Goal: Information Seeking & Learning: Compare options

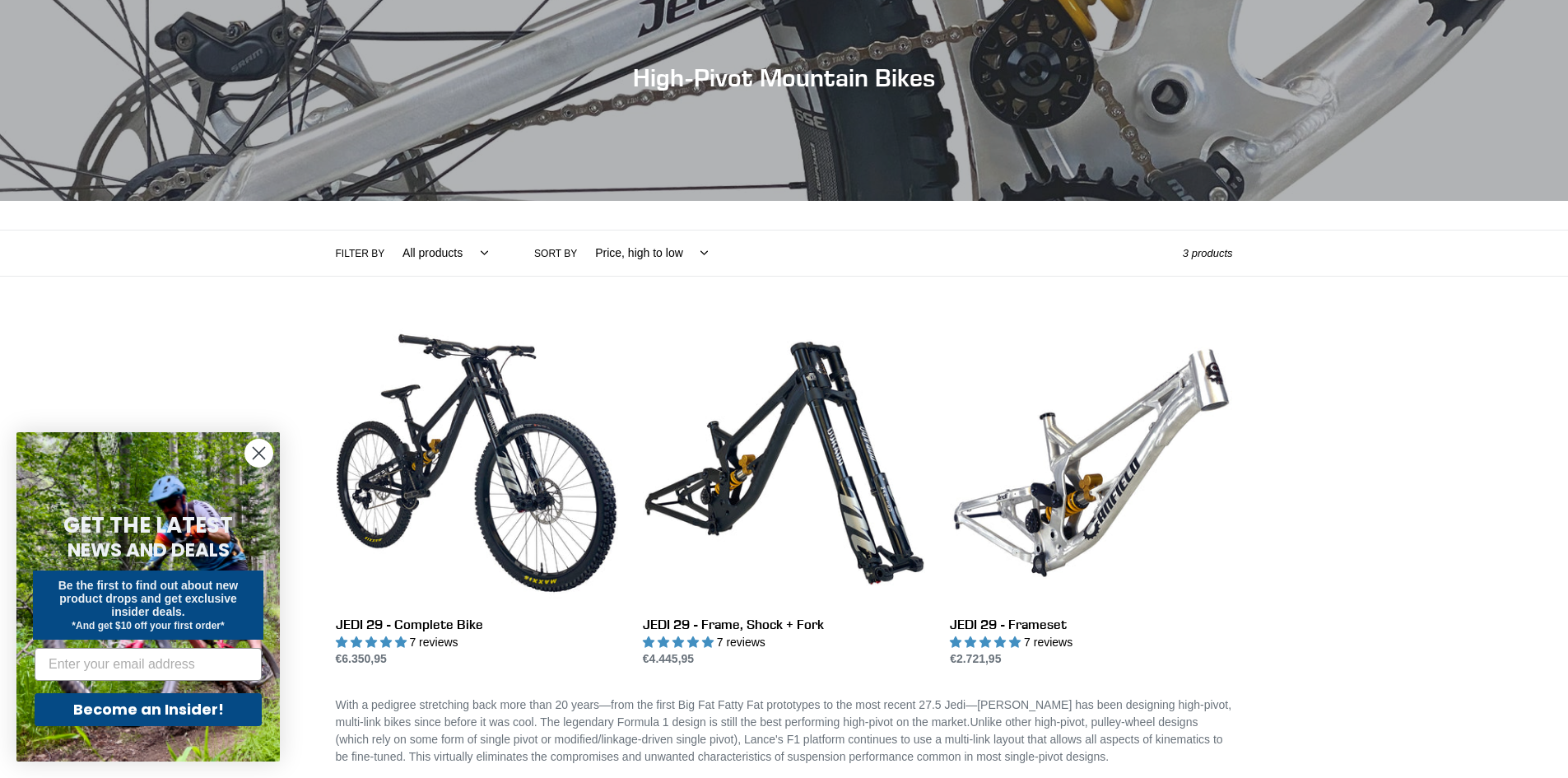
scroll to position [164, 0]
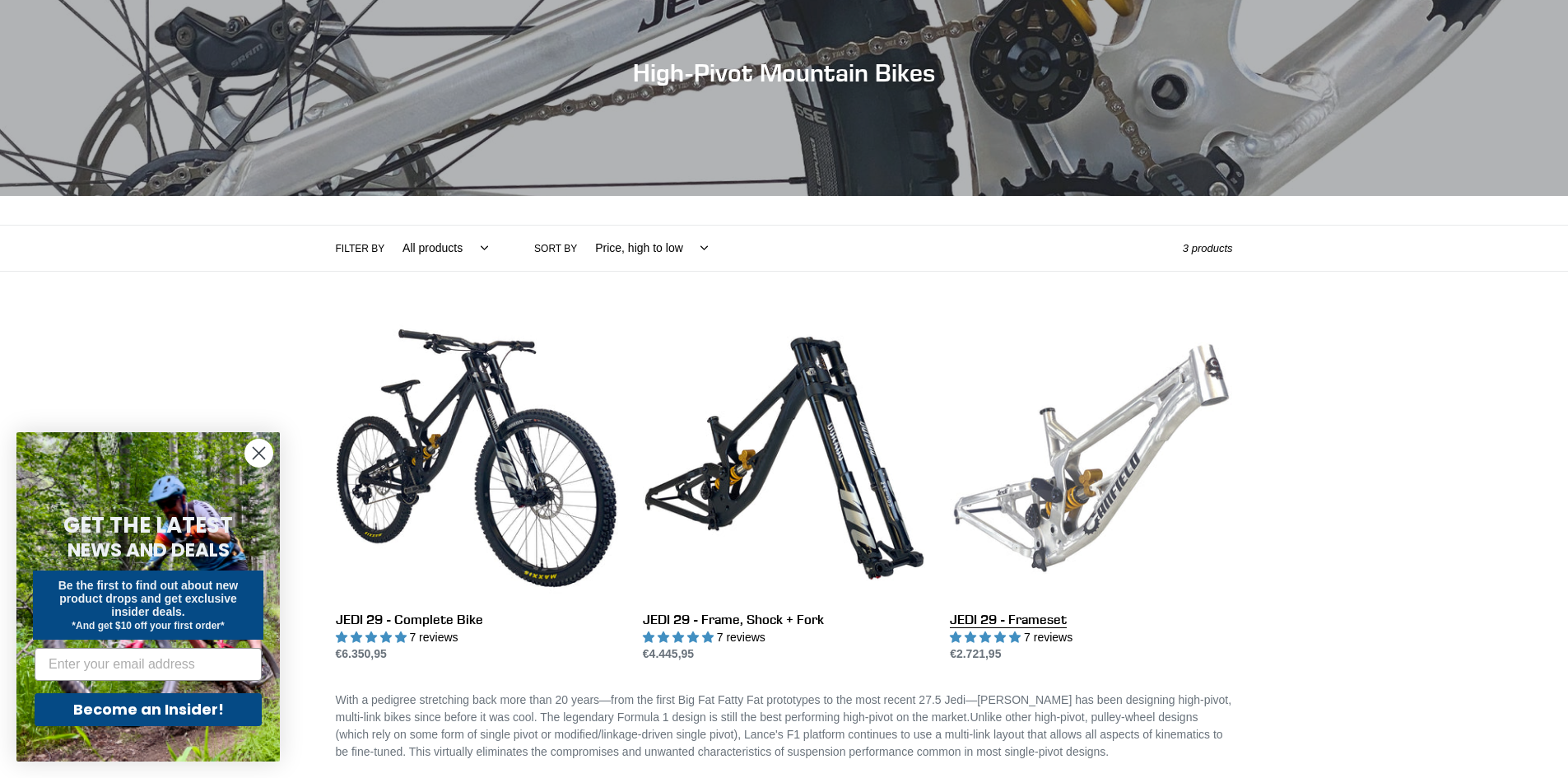
click at [1107, 526] on link "JEDI 29 - Frameset" at bounding box center [1090, 490] width 282 height 346
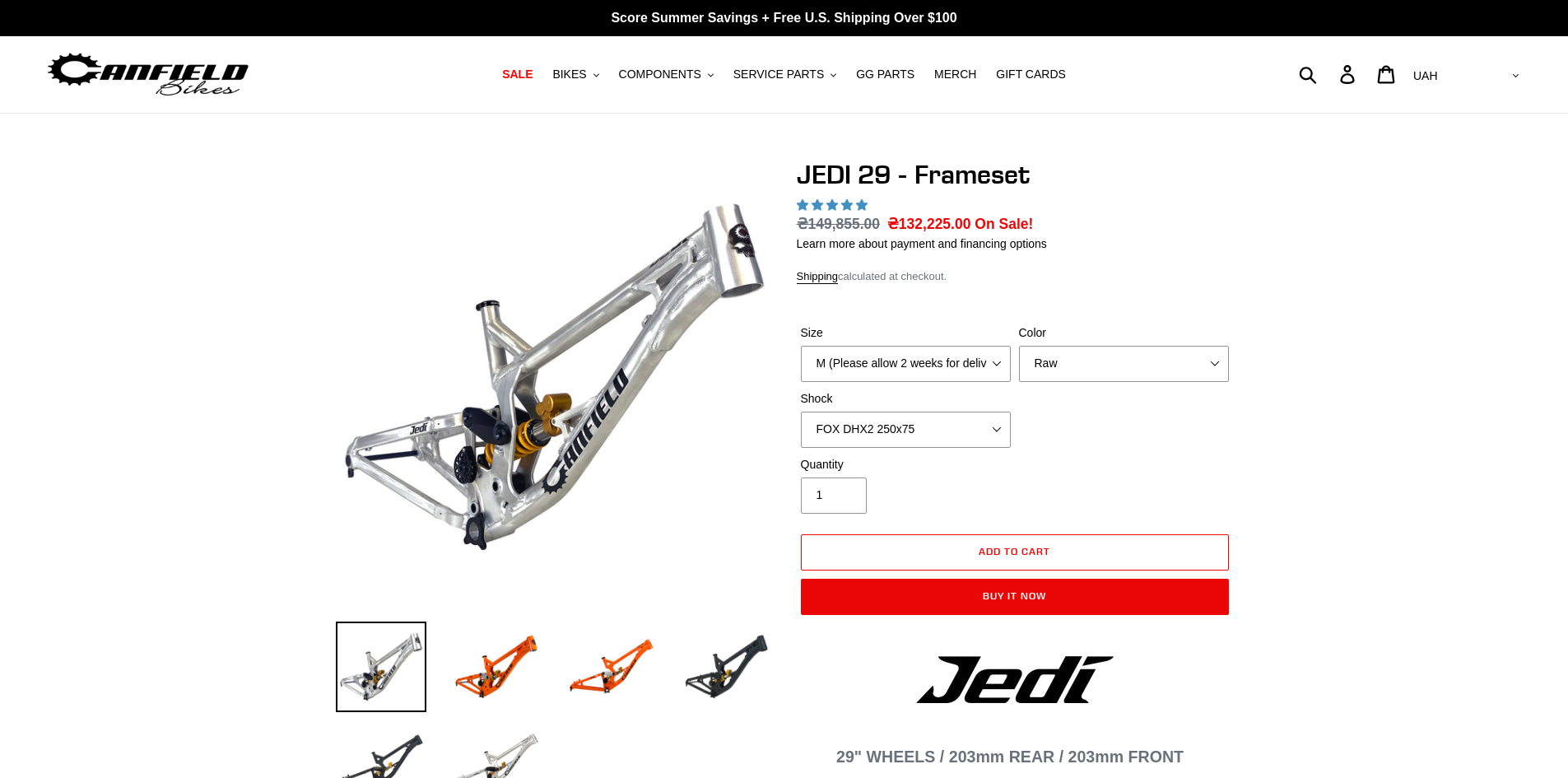
select select "highest-rating"
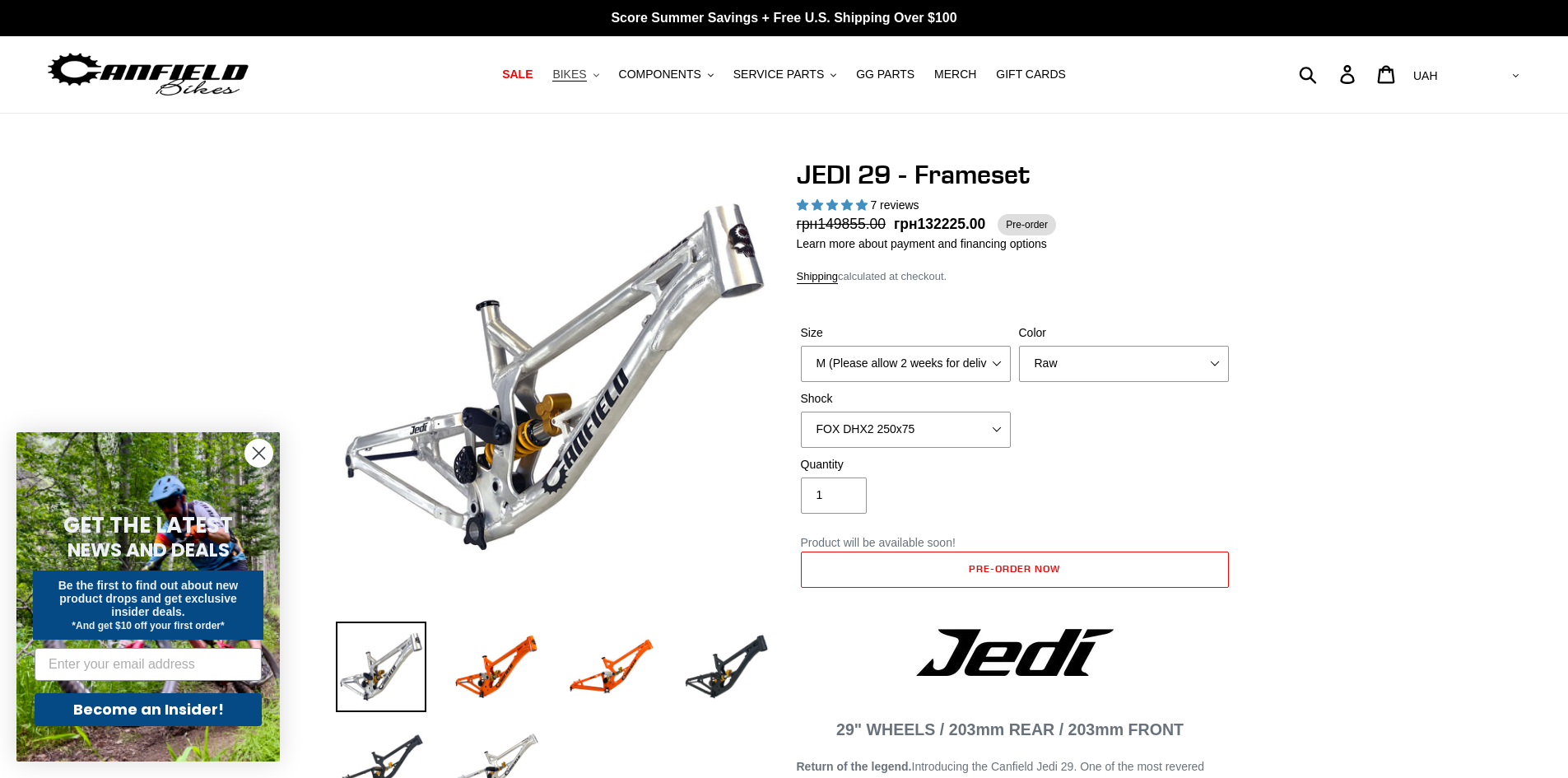
click at [607, 78] on button "BIKES .cls-1{fill:#231f20}" at bounding box center [576, 74] width 62 height 22
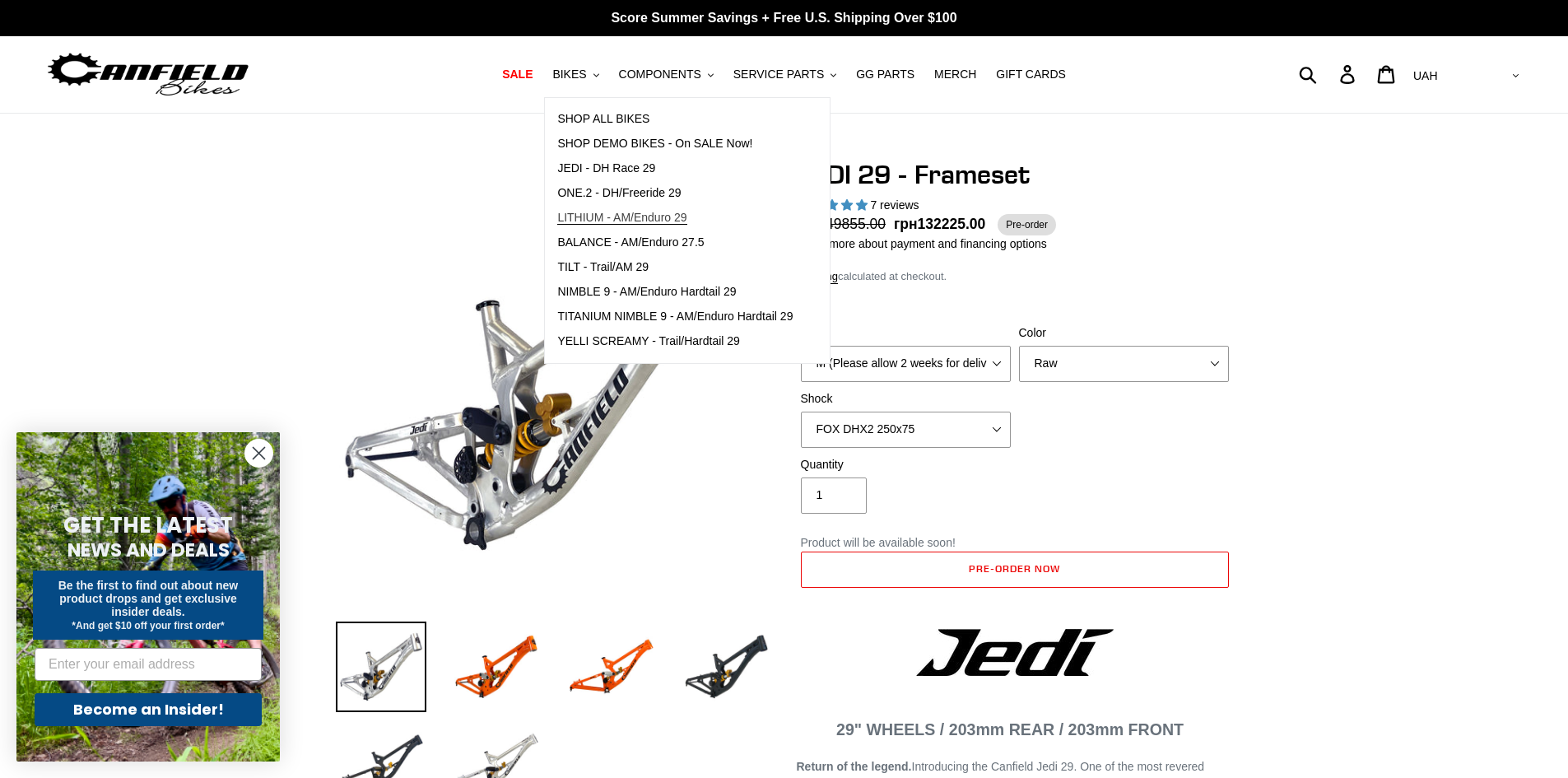
click at [680, 215] on span "LITHIUM - AM/Enduro 29" at bounding box center [622, 217] width 129 height 14
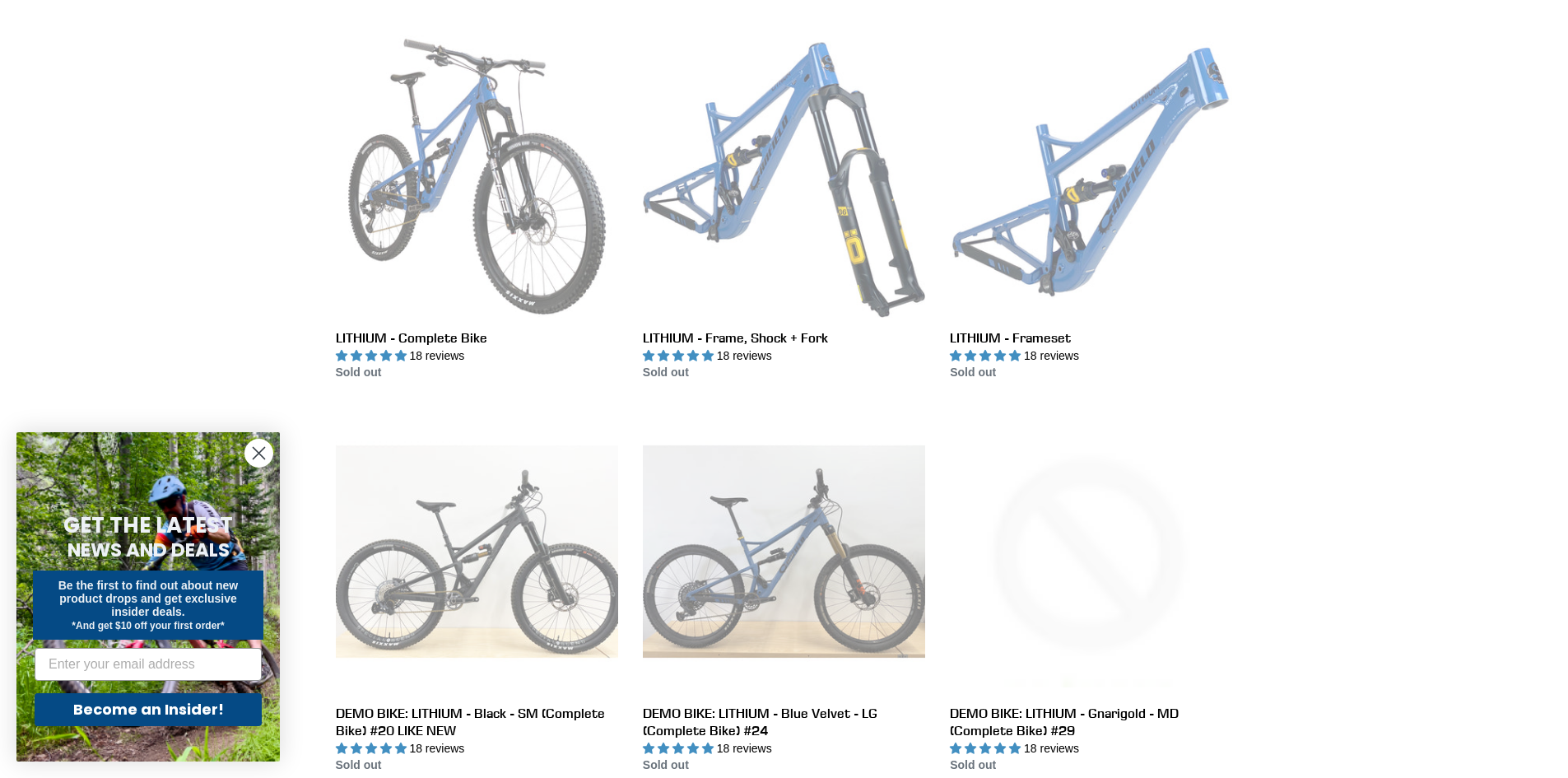
scroll to position [442, 0]
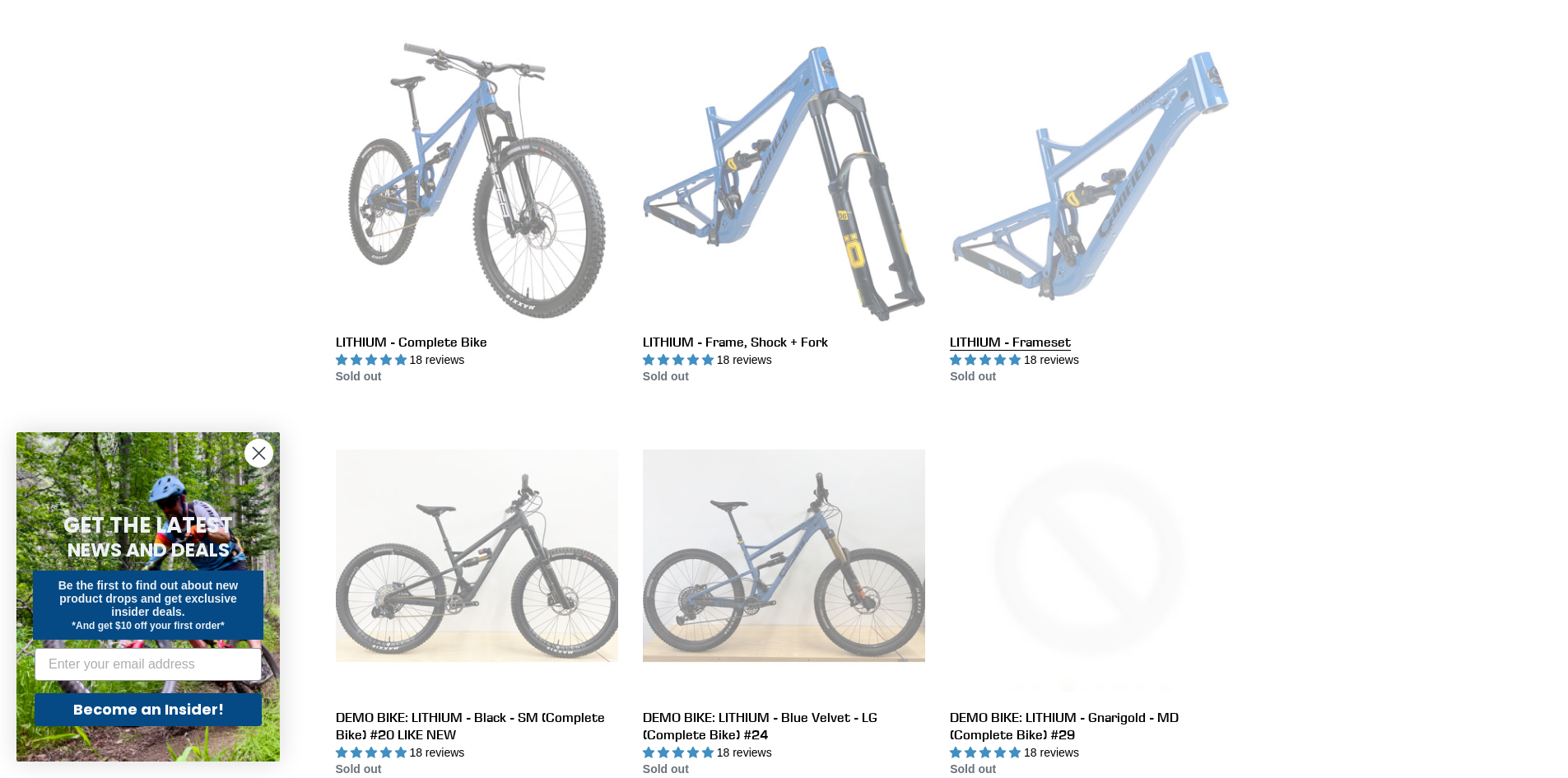
click at [1049, 345] on link "LITHIUM - Frameset" at bounding box center [1090, 212] width 282 height 346
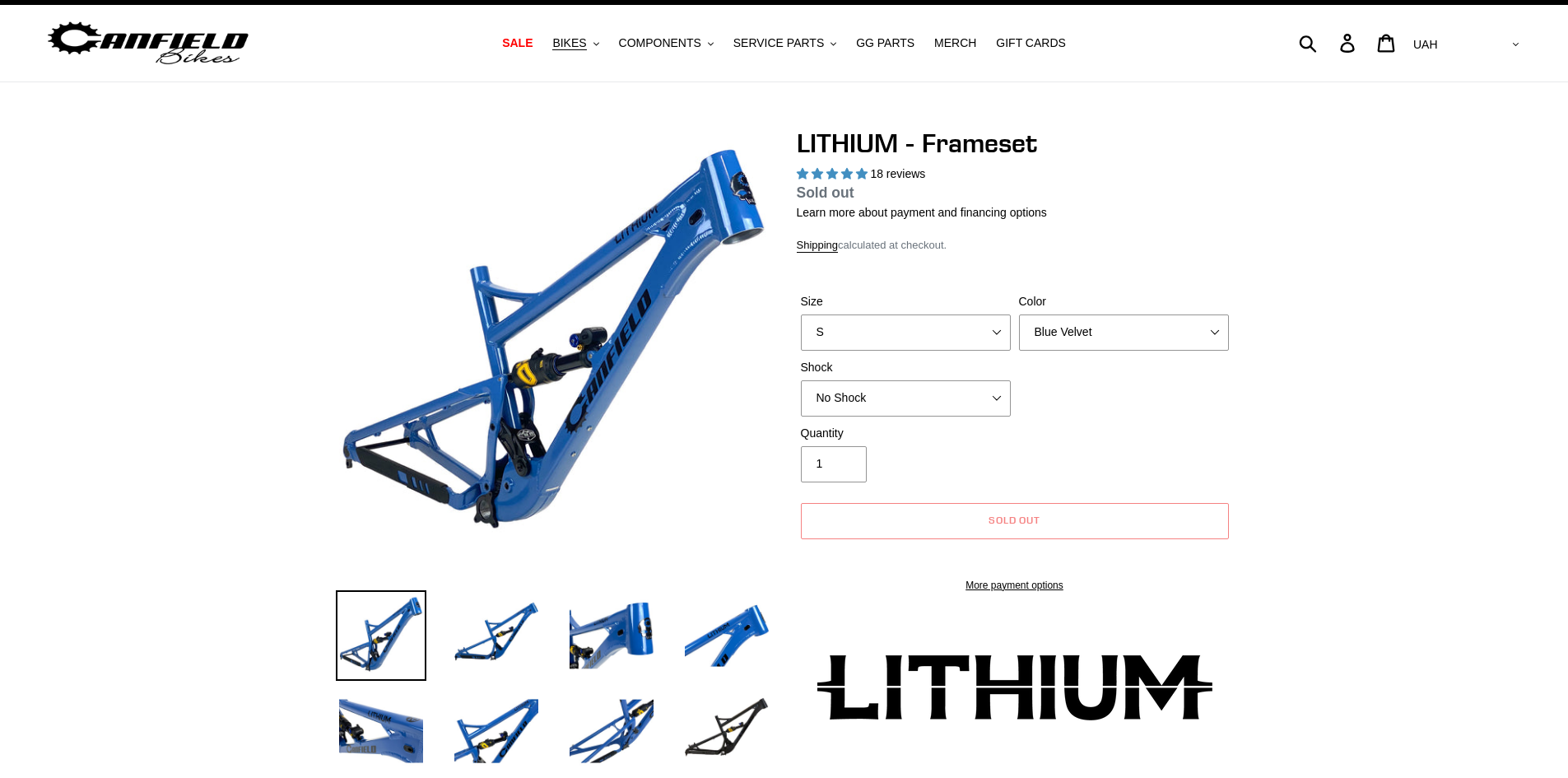
select select "highest-rating"
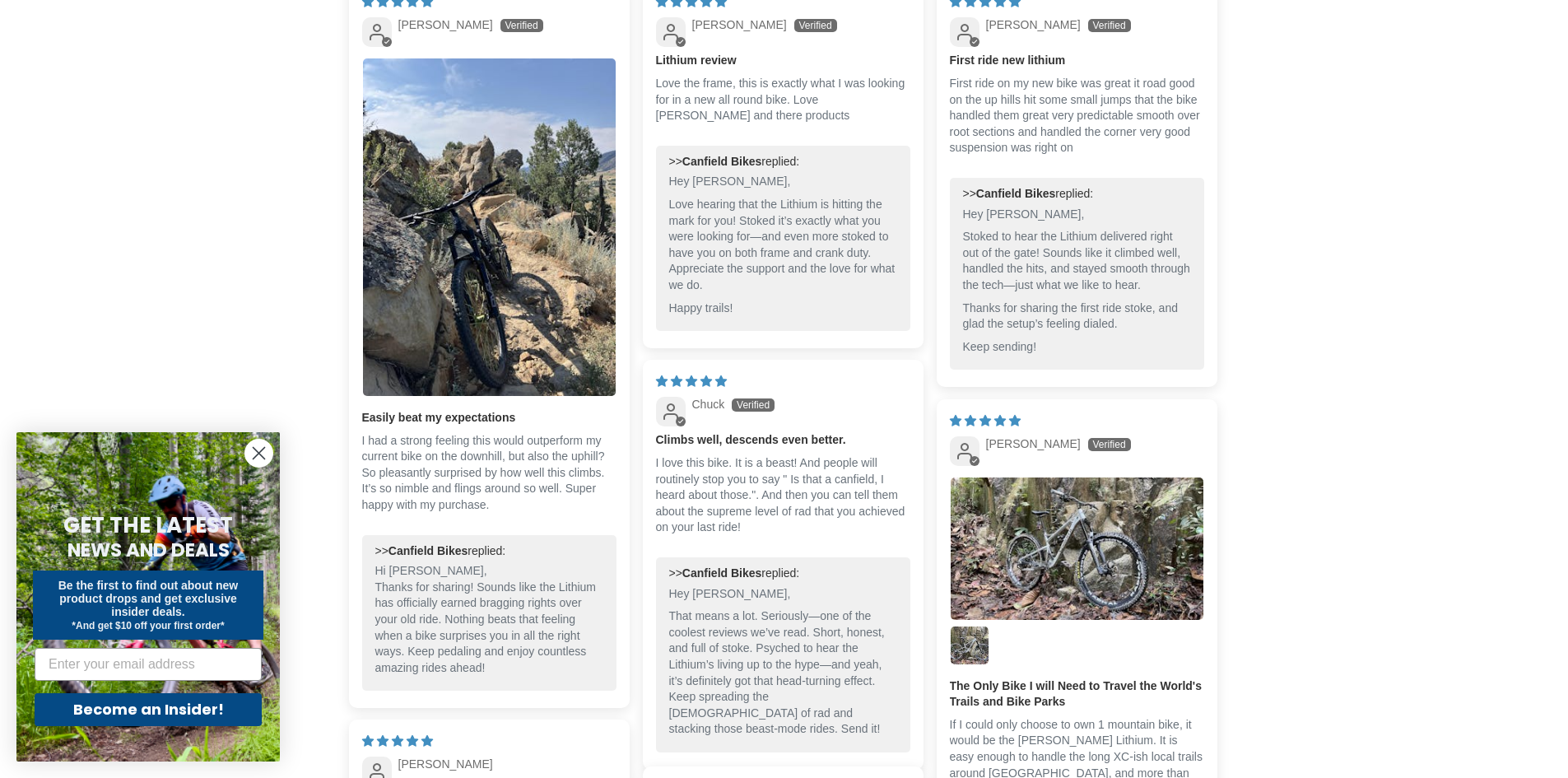
scroll to position [4056, 0]
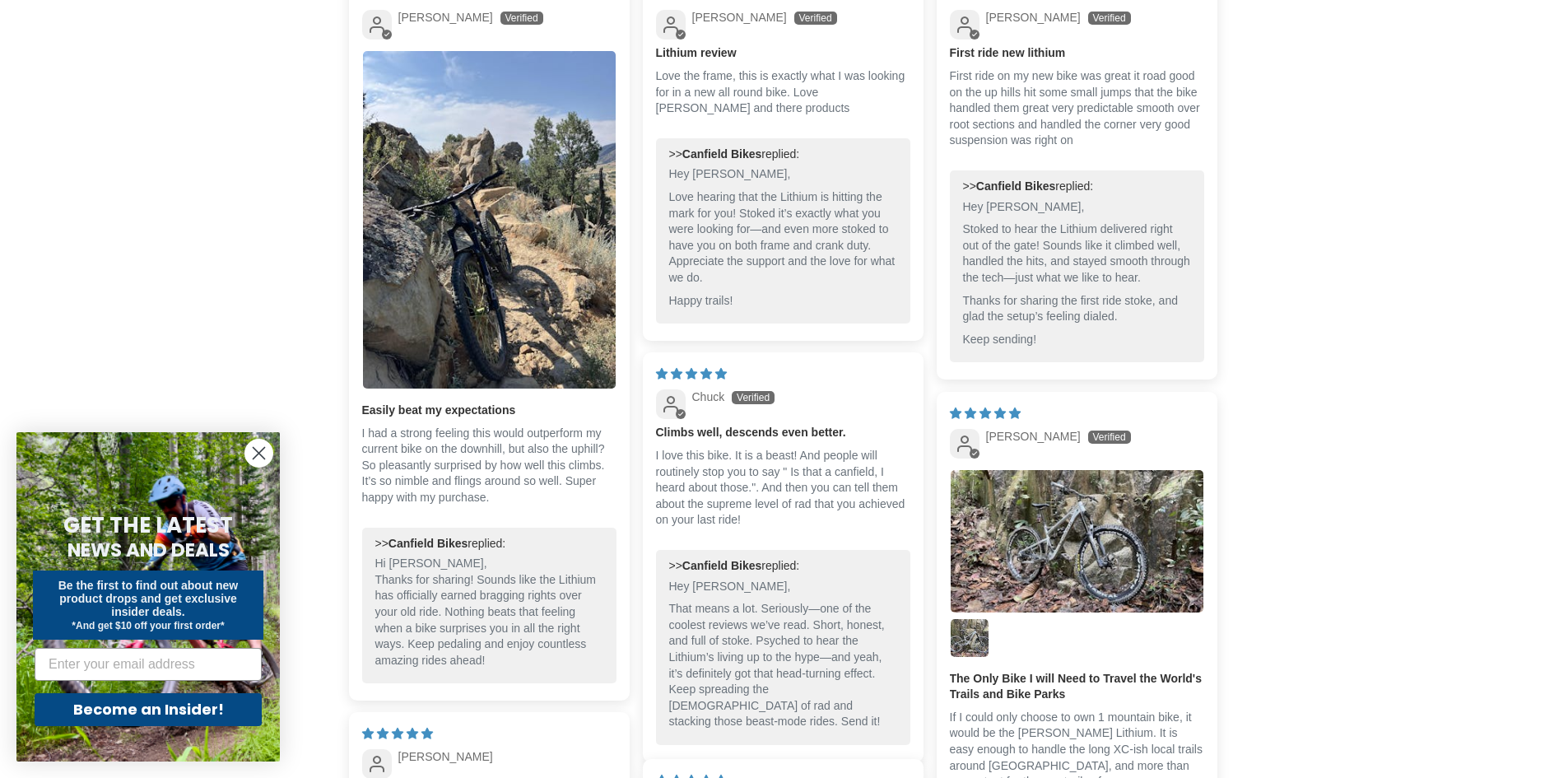
drag, startPoint x: 1575, startPoint y: 130, endPoint x: 1579, endPoint y: 619, distance: 489.0
